Goal: Transaction & Acquisition: Purchase product/service

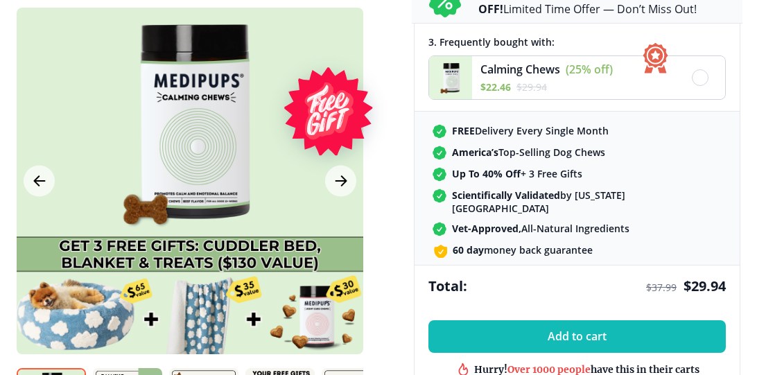
scroll to position [515, 0]
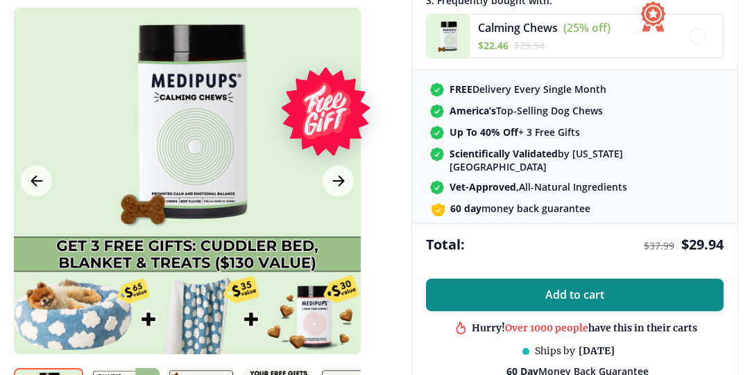
click at [580, 289] on span "Add to cart" at bounding box center [574, 295] width 59 height 13
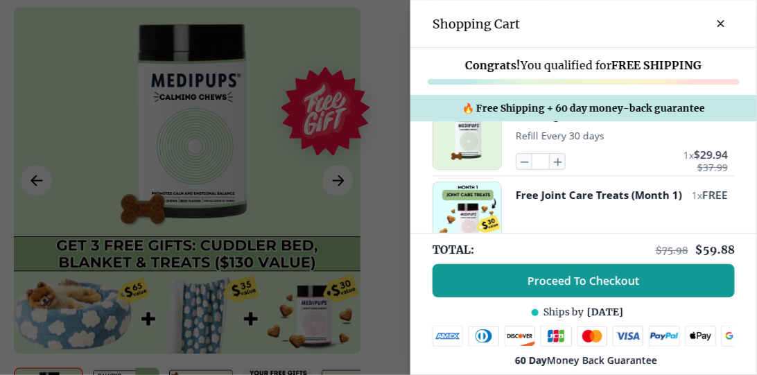
scroll to position [79, 0]
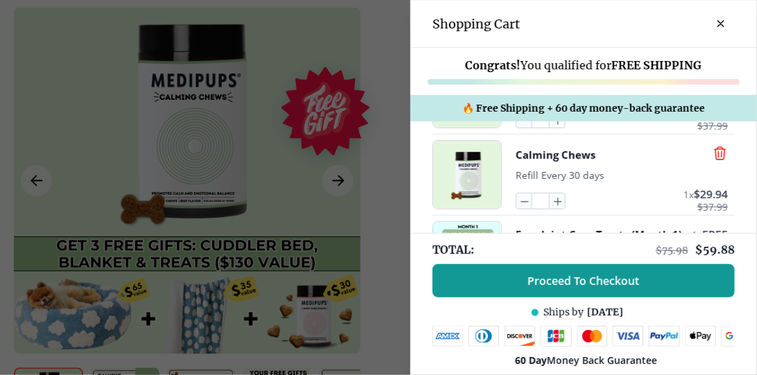
click at [713, 155] on icon "button" at bounding box center [720, 153] width 15 height 15
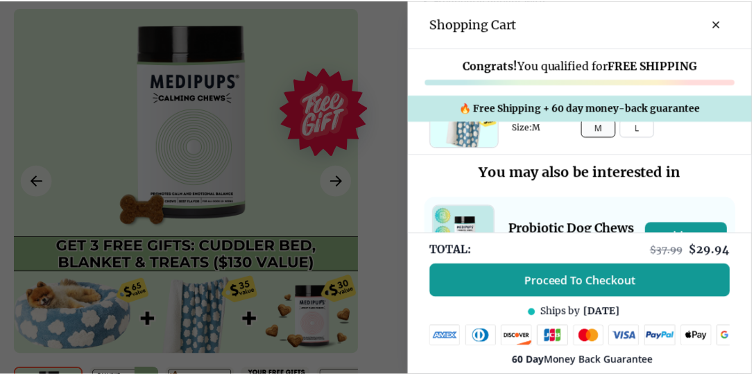
scroll to position [317, 0]
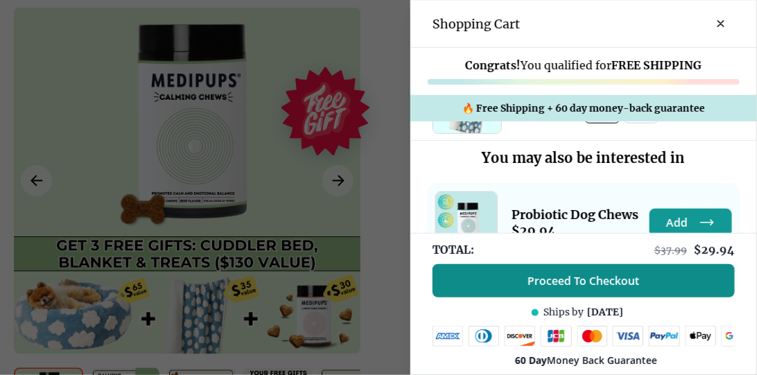
click at [565, 277] on span "Proceed To Checkout" at bounding box center [585, 281] width 112 height 14
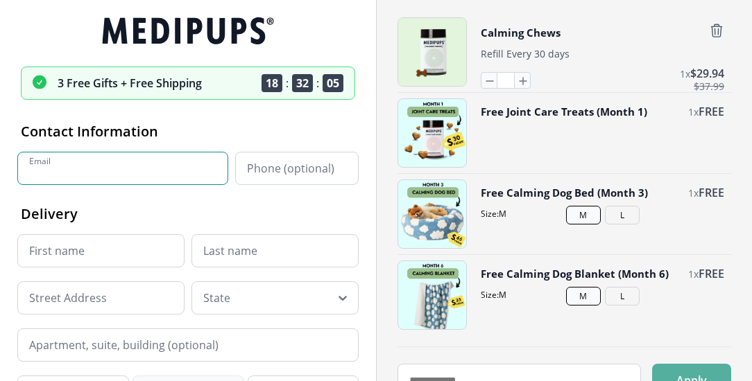
click at [94, 166] on input "Email" at bounding box center [122, 168] width 211 height 33
type input "**********"
type input "*******"
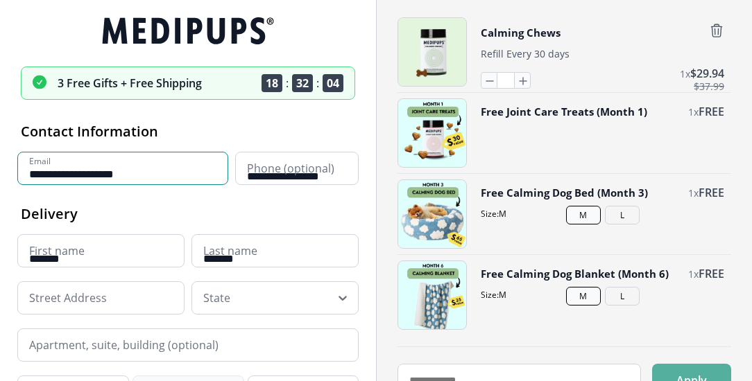
type input "**********"
type input "*****"
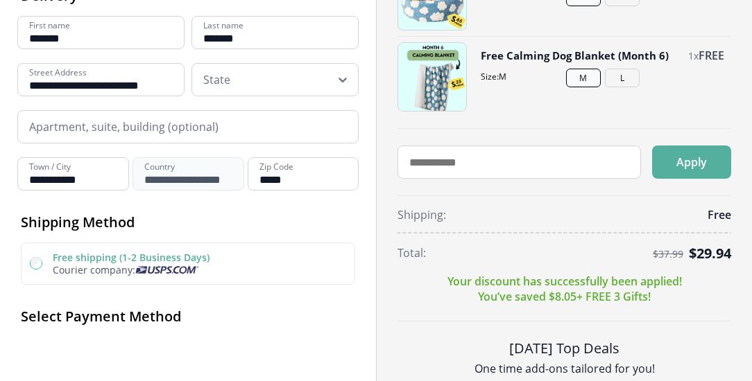
scroll to position [258, 0]
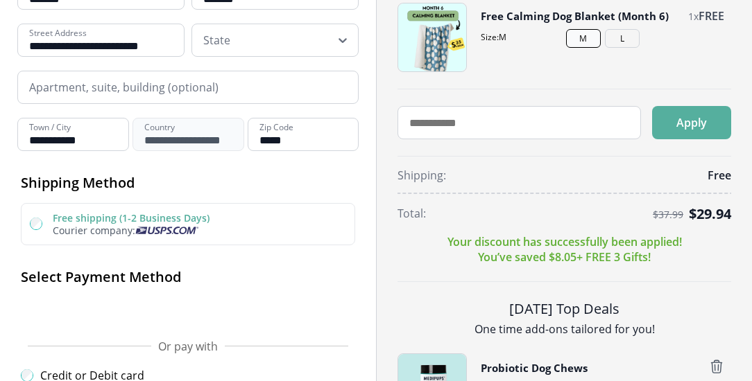
click at [92, 88] on input "Apartment, suite, building (optional)" at bounding box center [187, 87] width 341 height 33
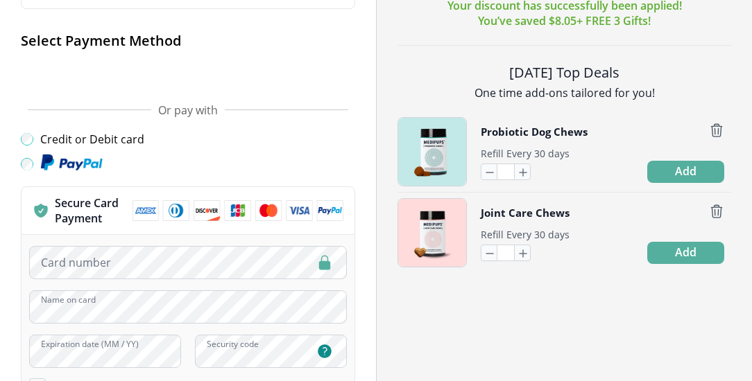
scroll to position [496, 0]
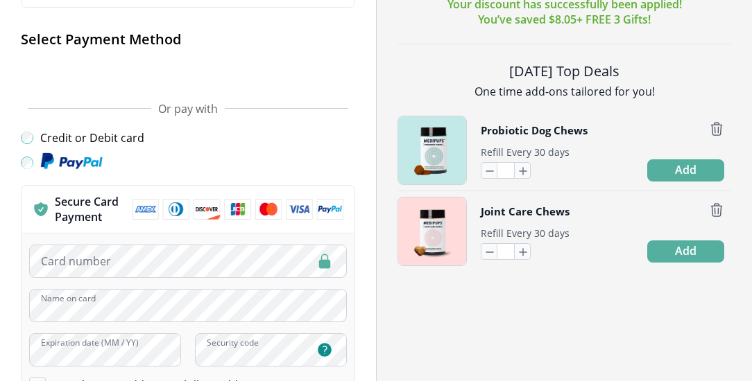
type input "*"
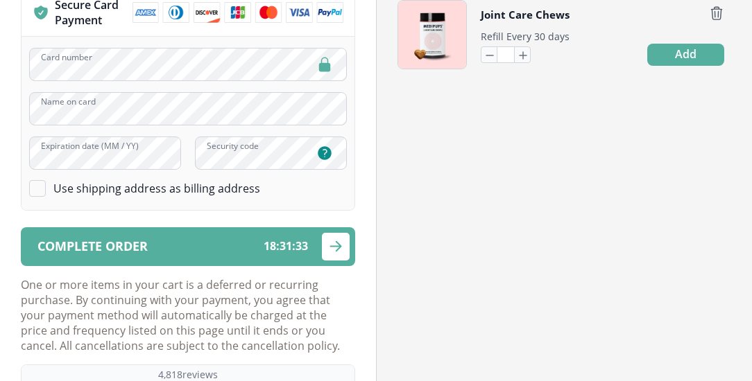
scroll to position [694, 0]
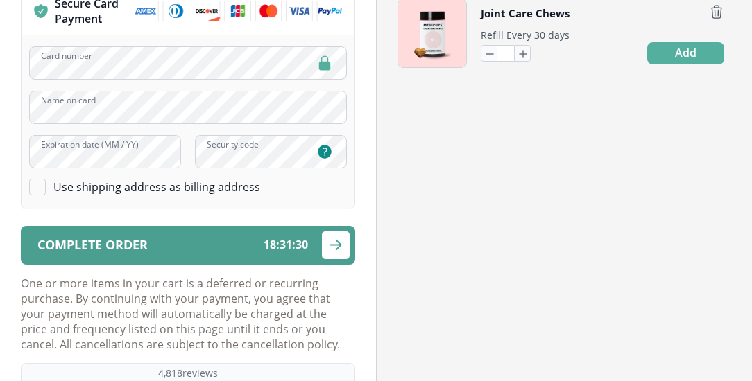
click at [145, 239] on span "Complete order" at bounding box center [92, 245] width 110 height 13
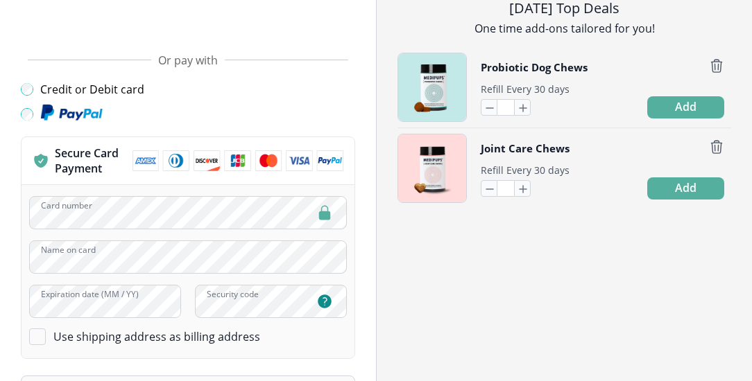
scroll to position [509, 0]
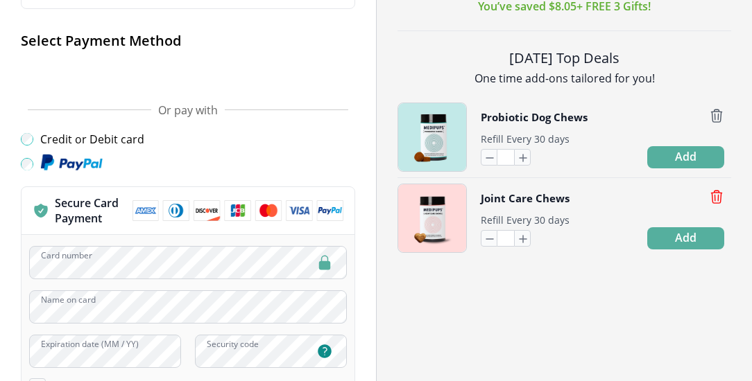
click at [710, 189] on icon "button" at bounding box center [716, 196] width 15 height 15
click at [720, 198] on icon "button" at bounding box center [716, 197] width 10 height 12
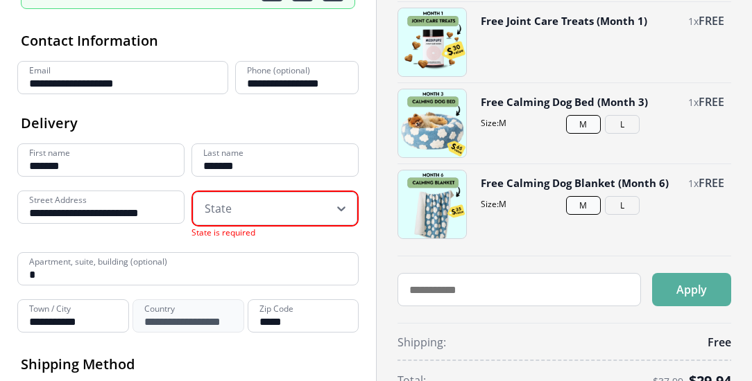
scroll to position [74, 0]
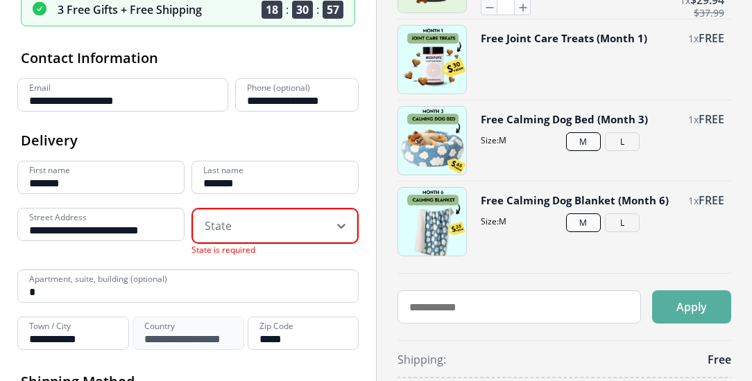
click at [621, 220] on button "L" at bounding box center [622, 223] width 35 height 19
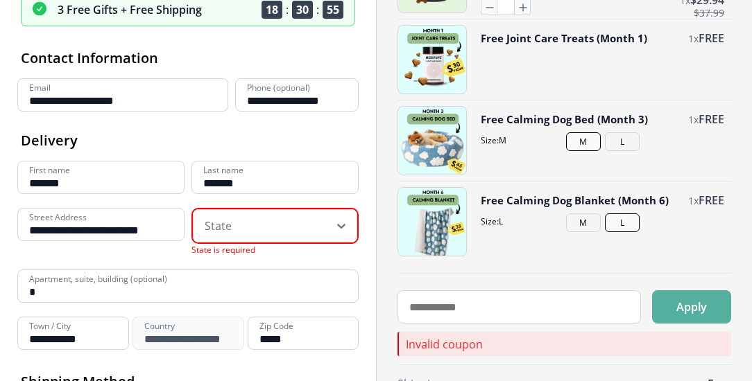
click at [619, 138] on button "L" at bounding box center [622, 141] width 35 height 19
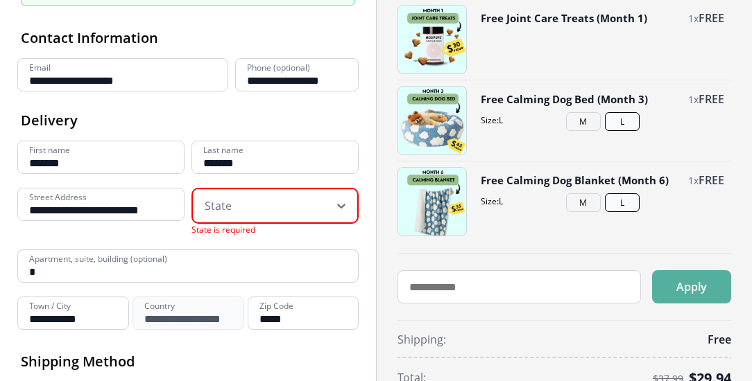
scroll to position [158, 0]
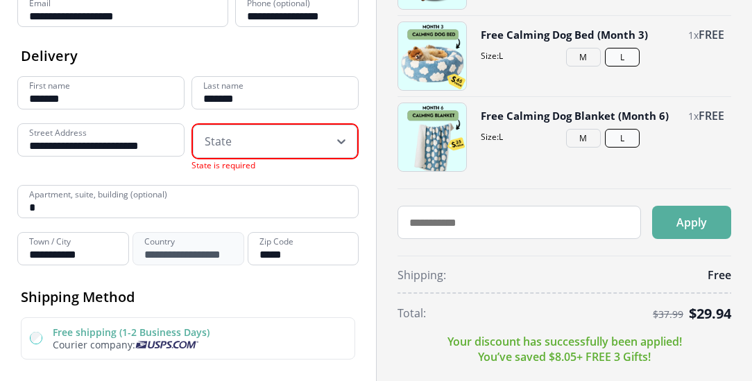
click at [239, 144] on div at bounding box center [266, 142] width 123 height 28
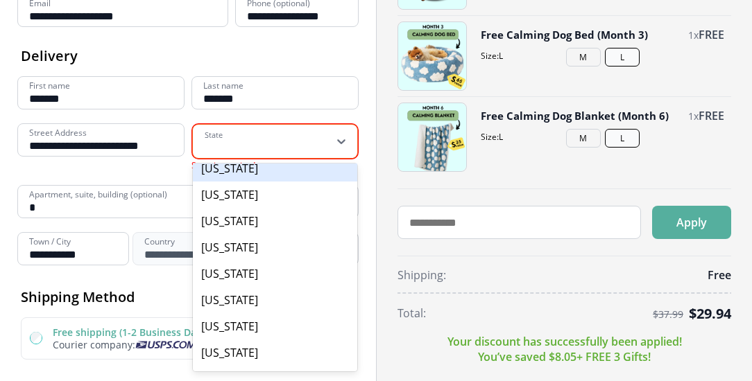
scroll to position [119, 0]
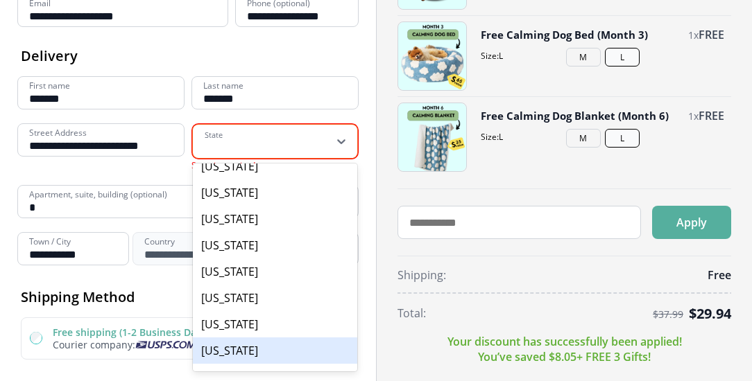
click at [237, 342] on div "[US_STATE]" at bounding box center [275, 351] width 164 height 26
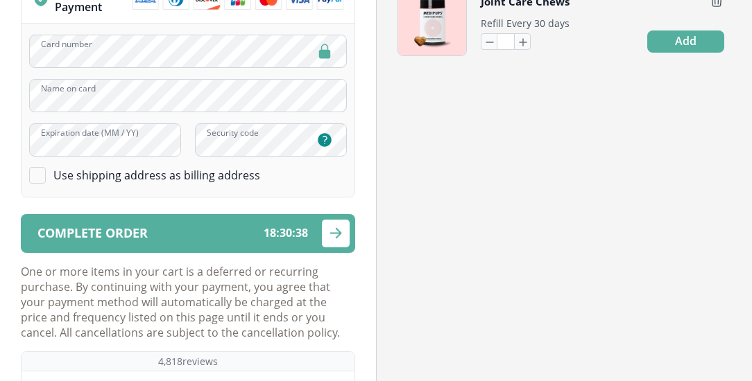
scroll to position [713, 0]
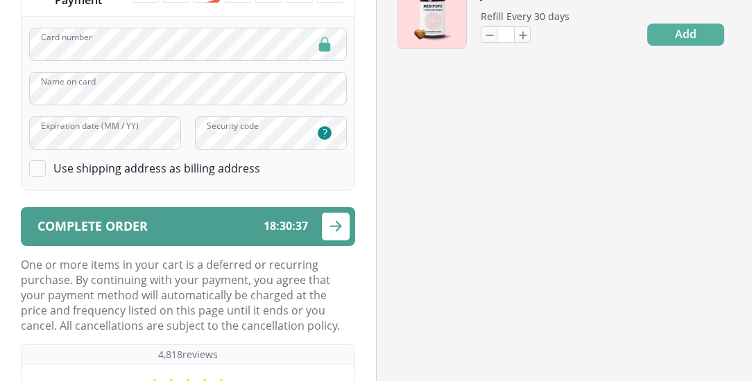
click at [162, 223] on div "Complete order 18 : 30 : 37" at bounding box center [172, 226] width 271 height 13
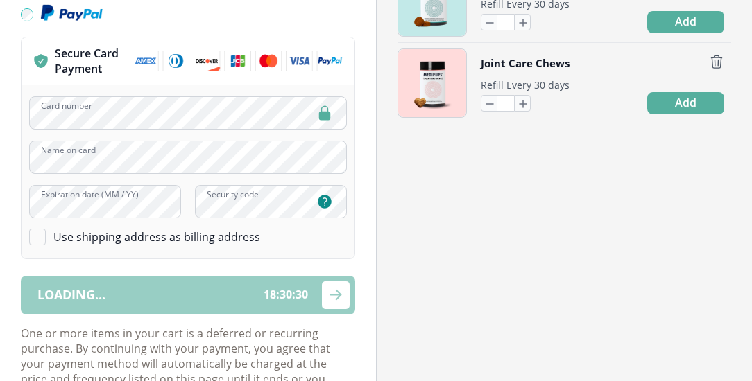
scroll to position [634, 0]
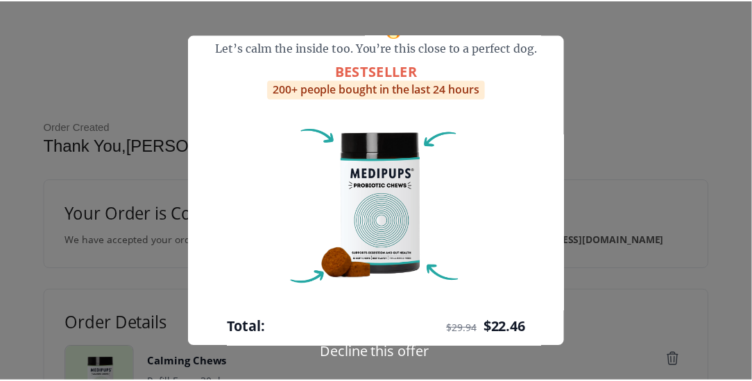
scroll to position [107, 0]
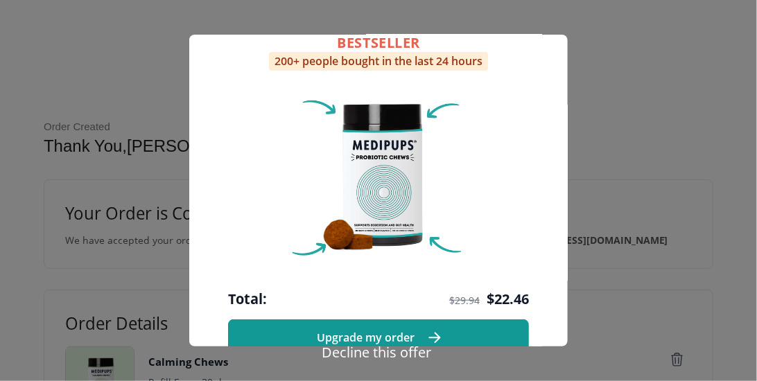
click at [390, 353] on button "Decline this offer" at bounding box center [377, 353] width 118 height 20
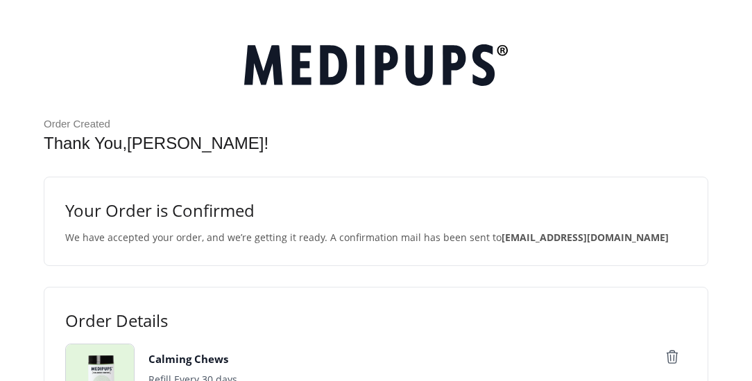
scroll to position [0, 0]
